Goal: Task Accomplishment & Management: Complete application form

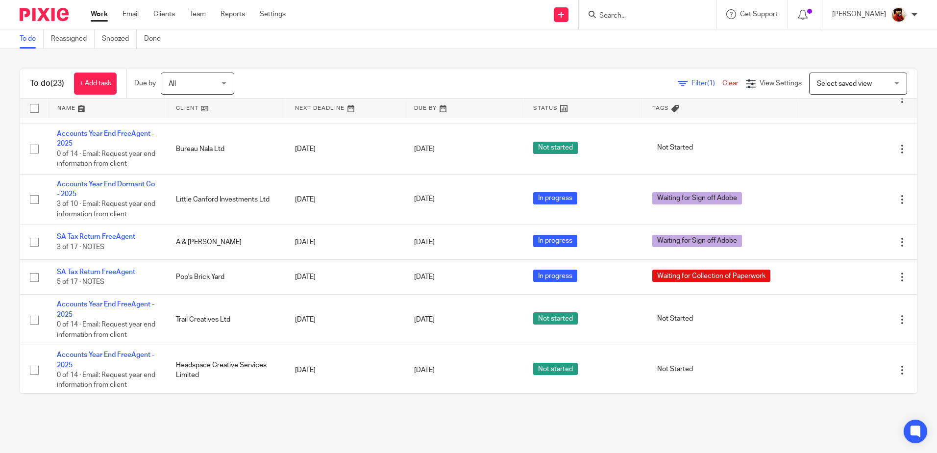
scroll to position [699, 0]
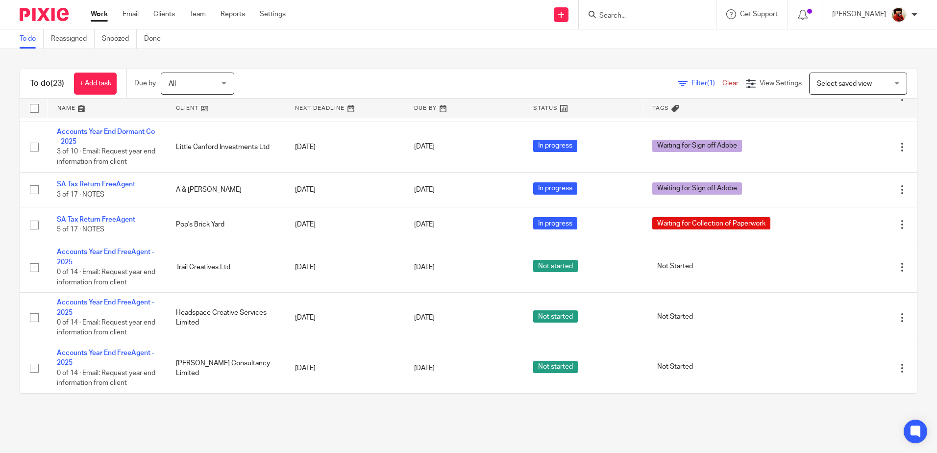
click at [608, 12] on input "Search" at bounding box center [642, 16] width 88 height 9
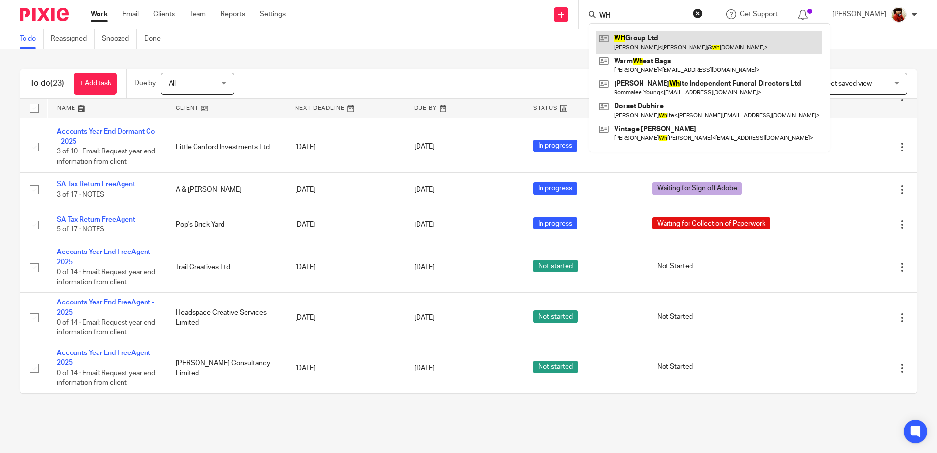
type input "WH"
click at [647, 37] on link at bounding box center [709, 42] width 226 height 23
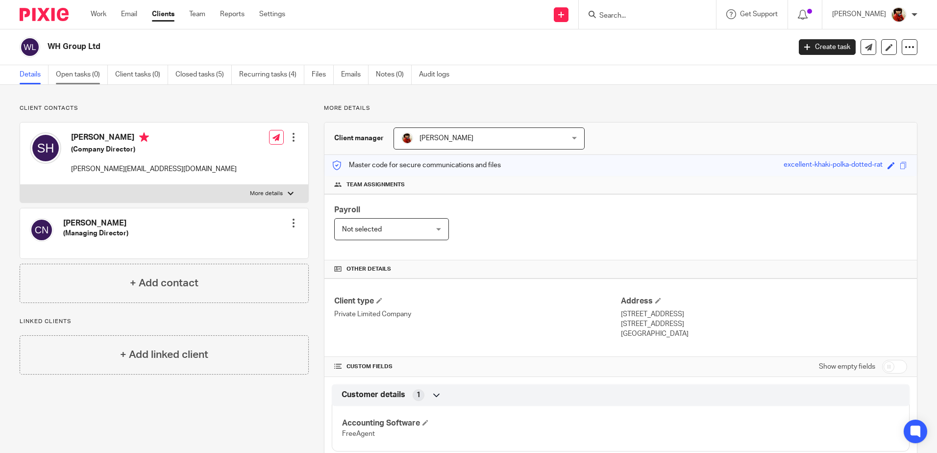
click at [80, 75] on link "Open tasks (0)" at bounding box center [82, 74] width 52 height 19
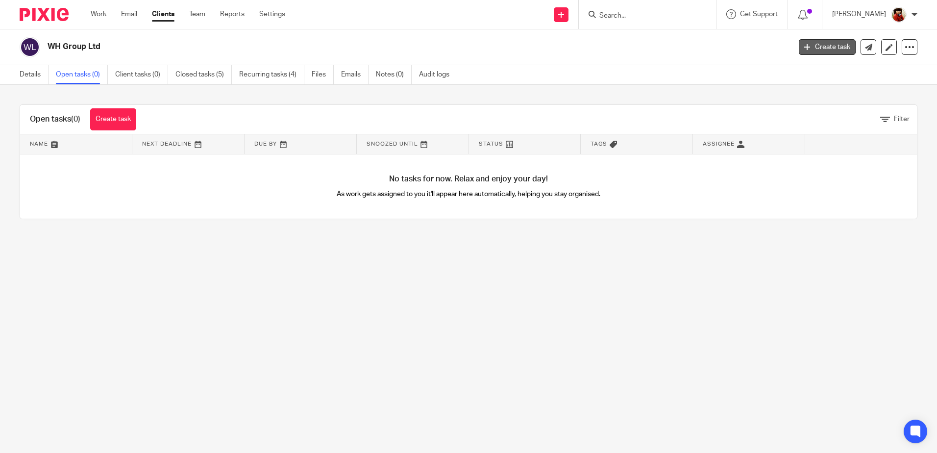
click at [819, 51] on link "Create task" at bounding box center [827, 47] width 57 height 16
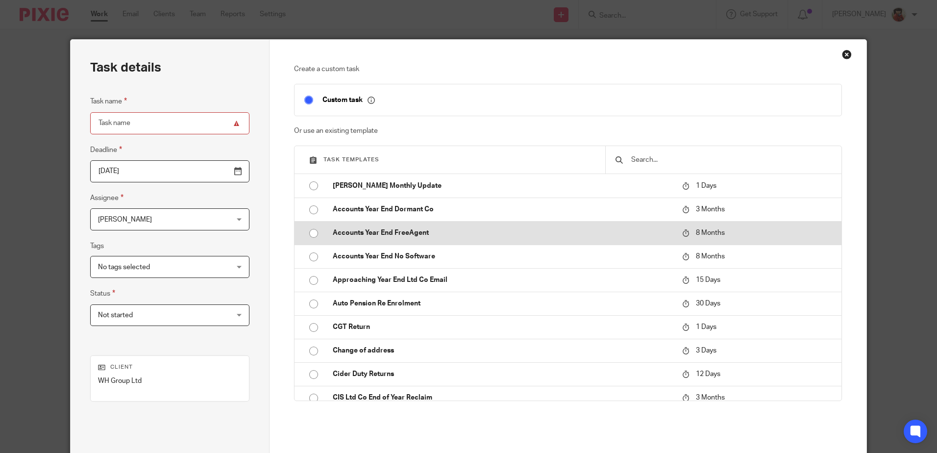
click at [310, 234] on input "radio" at bounding box center [313, 233] width 19 height 19
type input "2026-05-16"
type input "Accounts Year End FreeAgent - 2025"
checkbox input "false"
radio input "false"
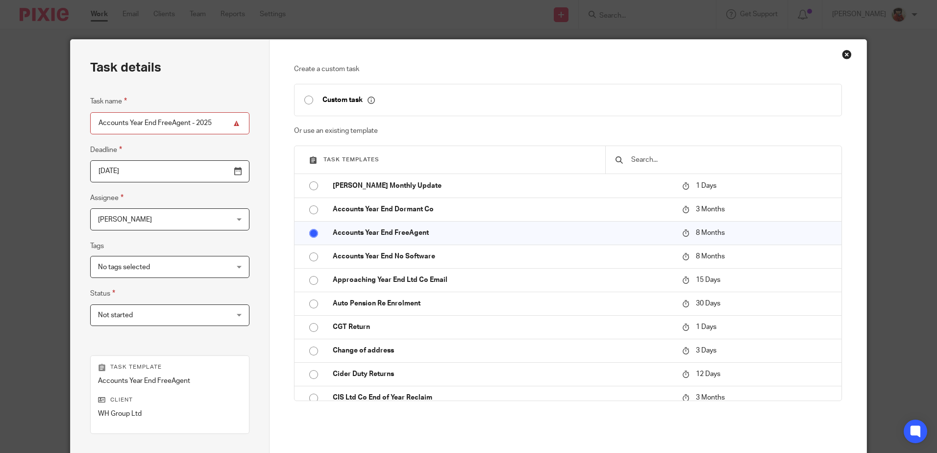
click at [836, 203] on div "Create a custom task Custom task Or use an existing template Task templates Abr…" at bounding box center [567, 290] width 596 height 500
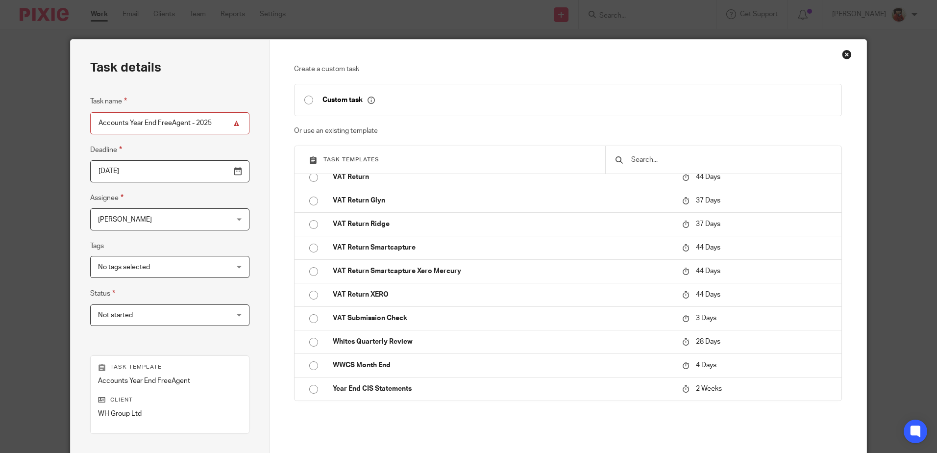
scroll to position [126, 0]
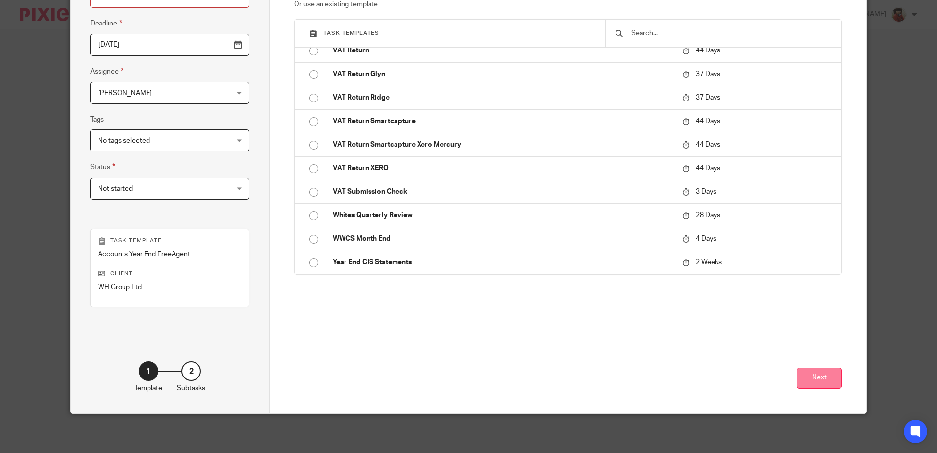
click at [818, 375] on button "Next" at bounding box center [819, 377] width 45 height 21
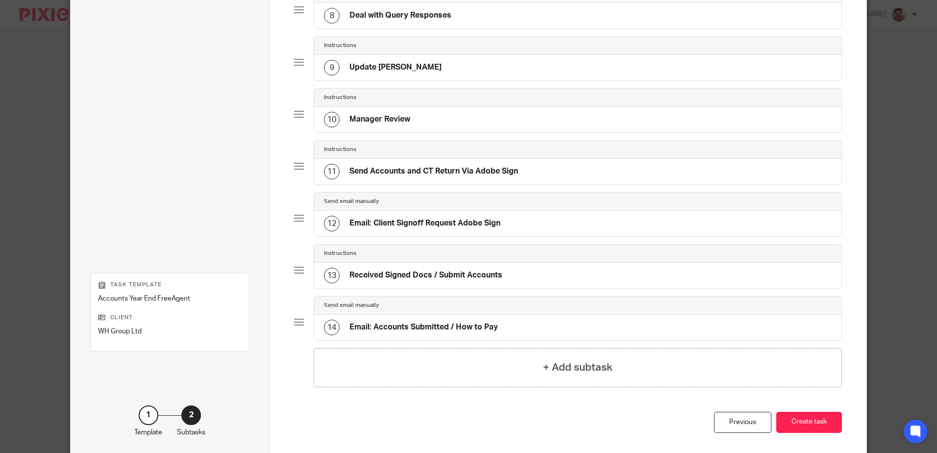
scroll to position [514, 0]
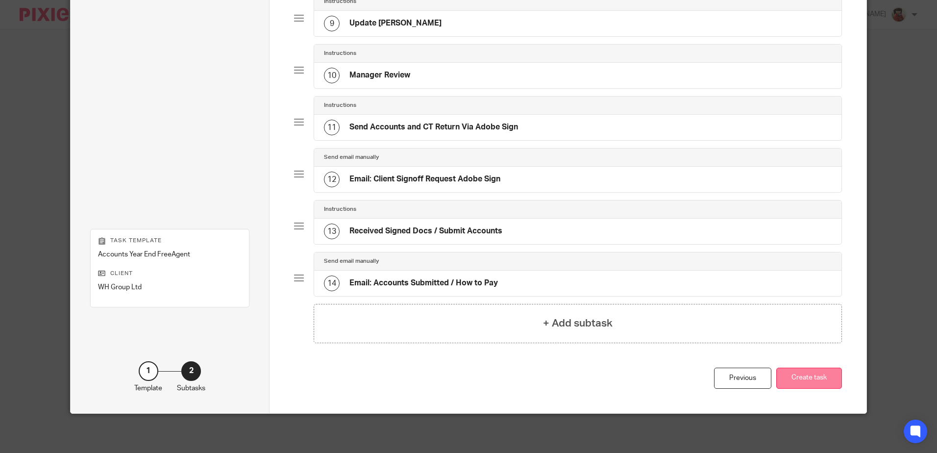
click at [810, 381] on button "Create task" at bounding box center [809, 377] width 66 height 21
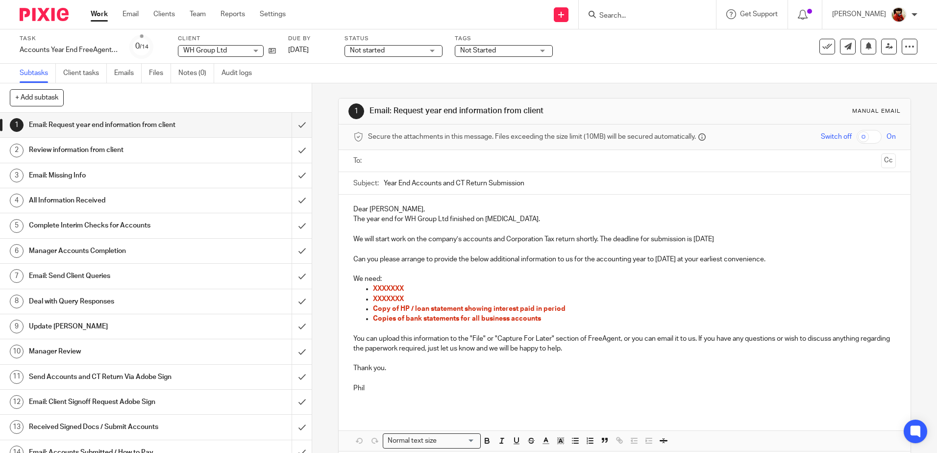
click at [59, 147] on h1 "Review information from client" at bounding box center [113, 150] width 169 height 15
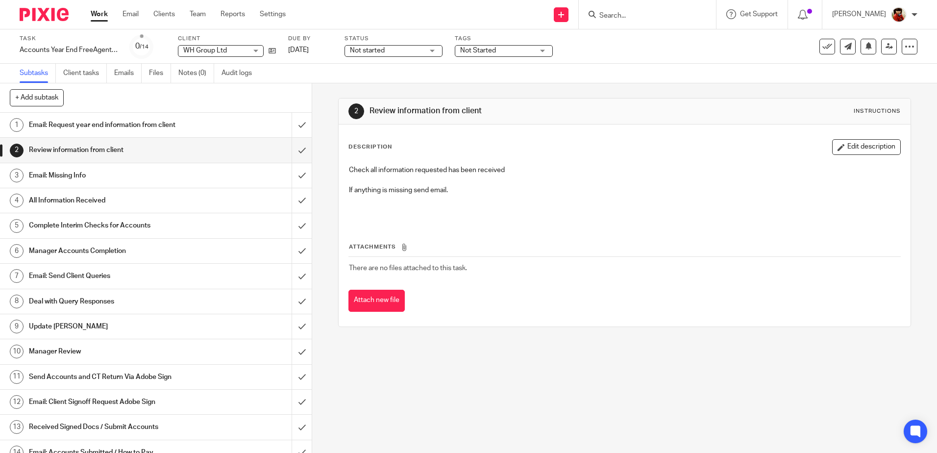
click at [55, 176] on h1 "Email: Missing Info" at bounding box center [113, 175] width 169 height 15
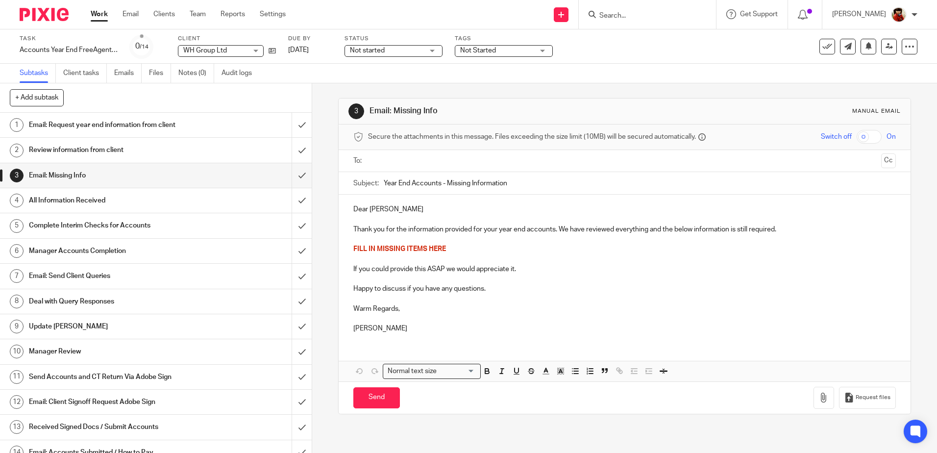
scroll to position [12, 0]
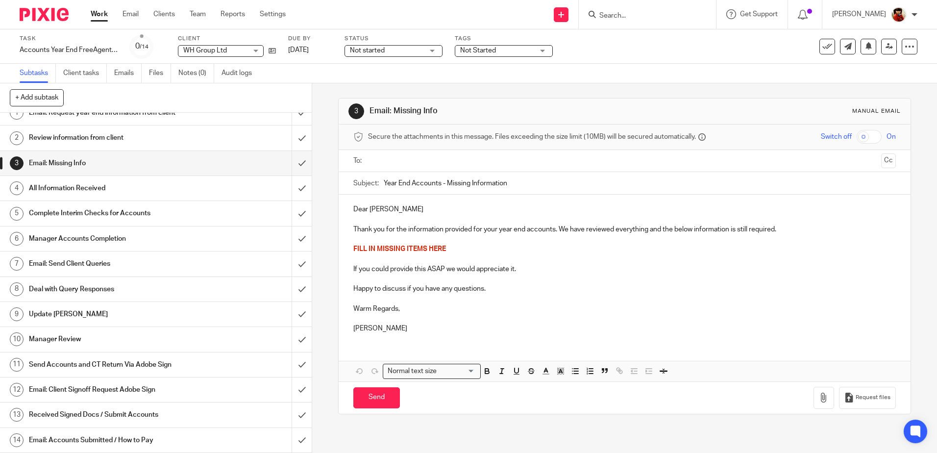
click at [61, 234] on h1 "Manager Accounts Completion" at bounding box center [113, 238] width 169 height 15
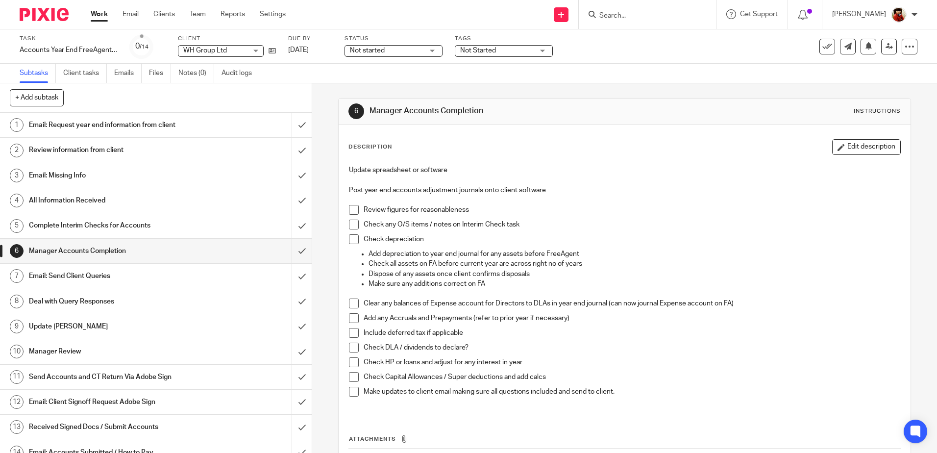
click at [73, 274] on h1 "Email: Send Client Queries" at bounding box center [113, 276] width 169 height 15
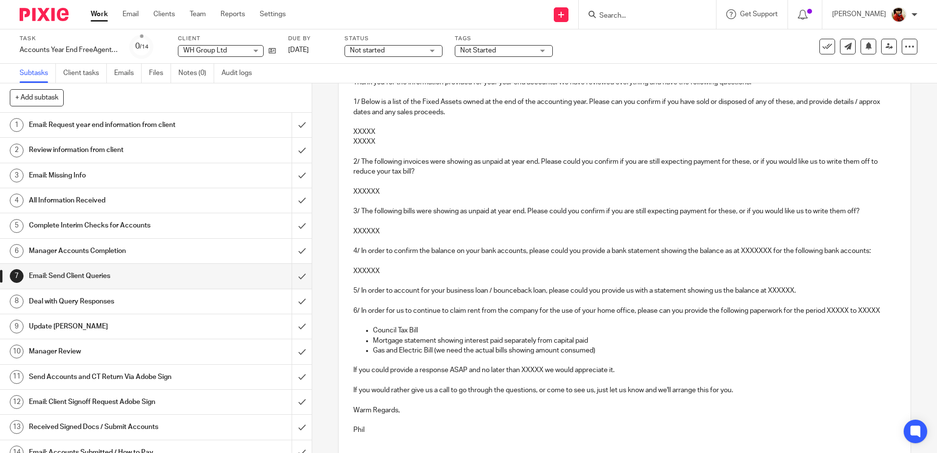
scroll to position [196, 0]
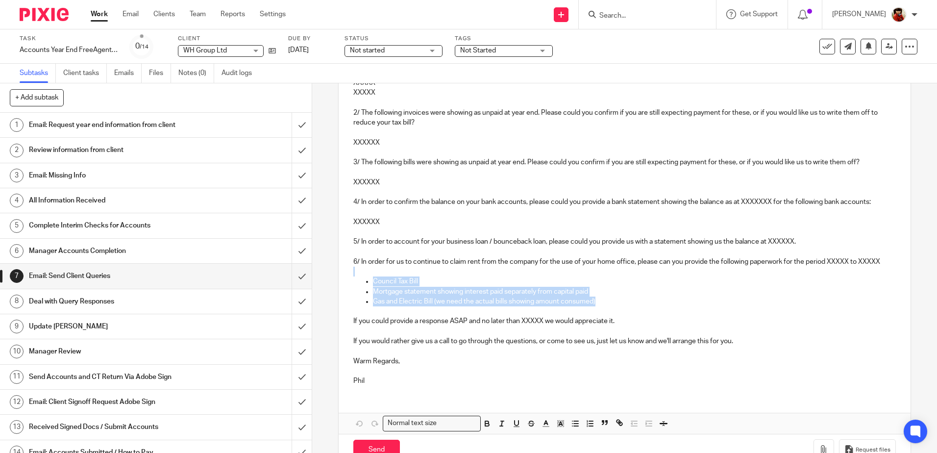
drag, startPoint x: 602, startPoint y: 301, endPoint x: 359, endPoint y: 274, distance: 245.0
click at [359, 274] on div "Dear Sarah Thank you for the information provided for your year end accounts. W…" at bounding box center [624, 196] width 571 height 394
copy div "Council Tax Bill Mortgage statement showing interest paid separately from capit…"
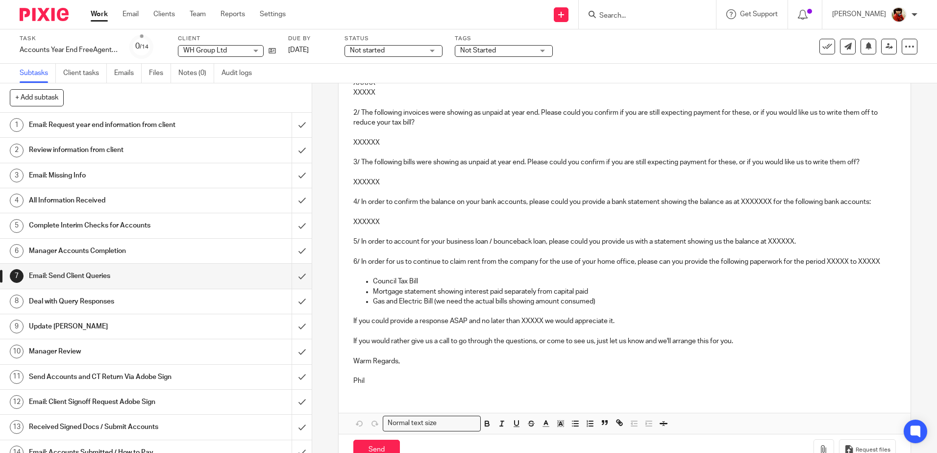
click at [324, 125] on div "7 Email: Send Client Queries Manual email Secure the attachments in this messag…" at bounding box center [624, 267] width 625 height 369
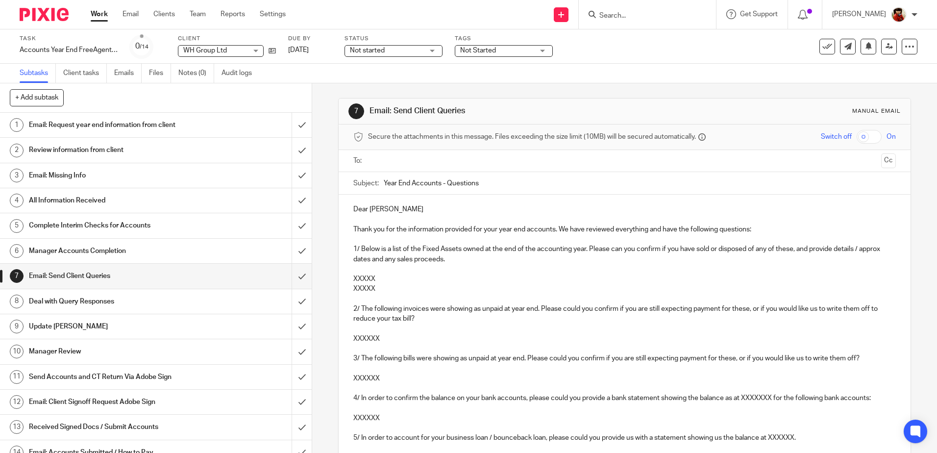
click at [101, 12] on link "Work" at bounding box center [99, 14] width 17 height 10
